Goal: Navigation & Orientation: Find specific page/section

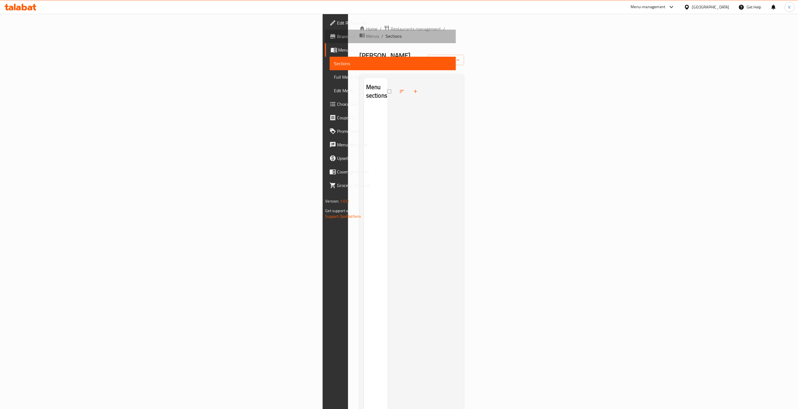
click at [337, 37] on span "Branches" at bounding box center [394, 36] width 114 height 7
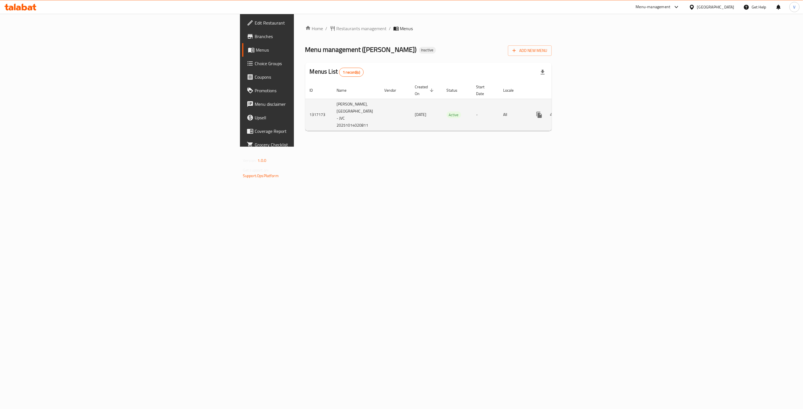
click at [583, 112] on icon "enhanced table" at bounding box center [580, 115] width 7 height 7
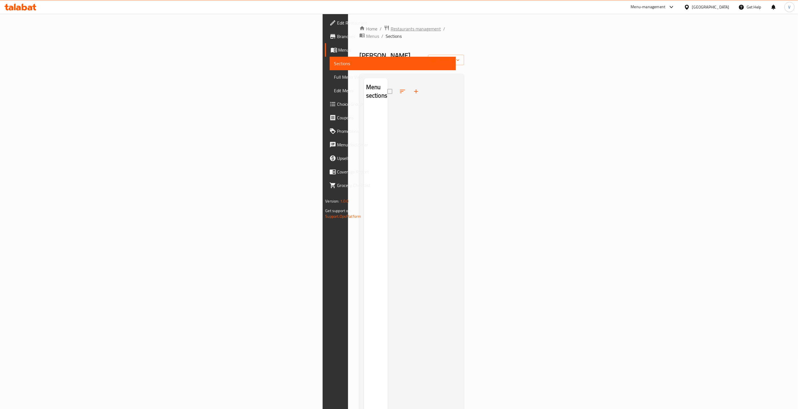
click at [391, 32] on span "Restaurants management" at bounding box center [416, 28] width 50 height 7
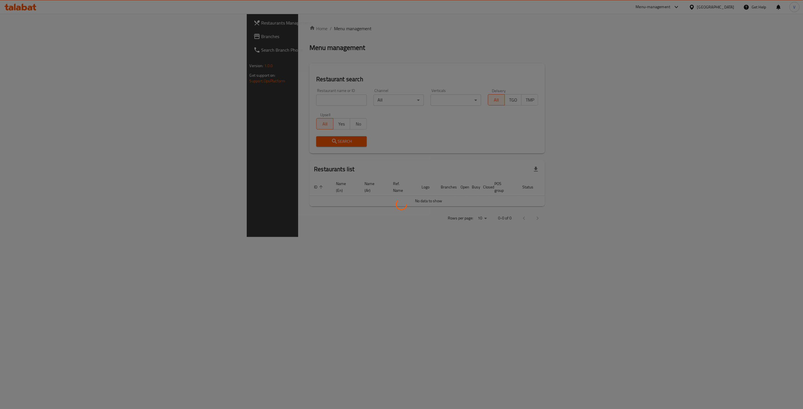
click at [18, 33] on div at bounding box center [401, 204] width 803 height 409
click at [19, 36] on div at bounding box center [401, 204] width 803 height 409
click at [19, 35] on div at bounding box center [401, 204] width 803 height 409
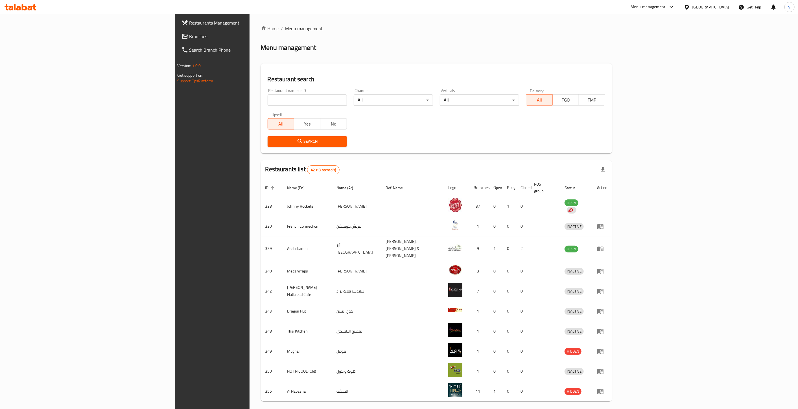
click at [189, 35] on span "Branches" at bounding box center [246, 36] width 114 height 7
